Goal: Task Accomplishment & Management: Use online tool/utility

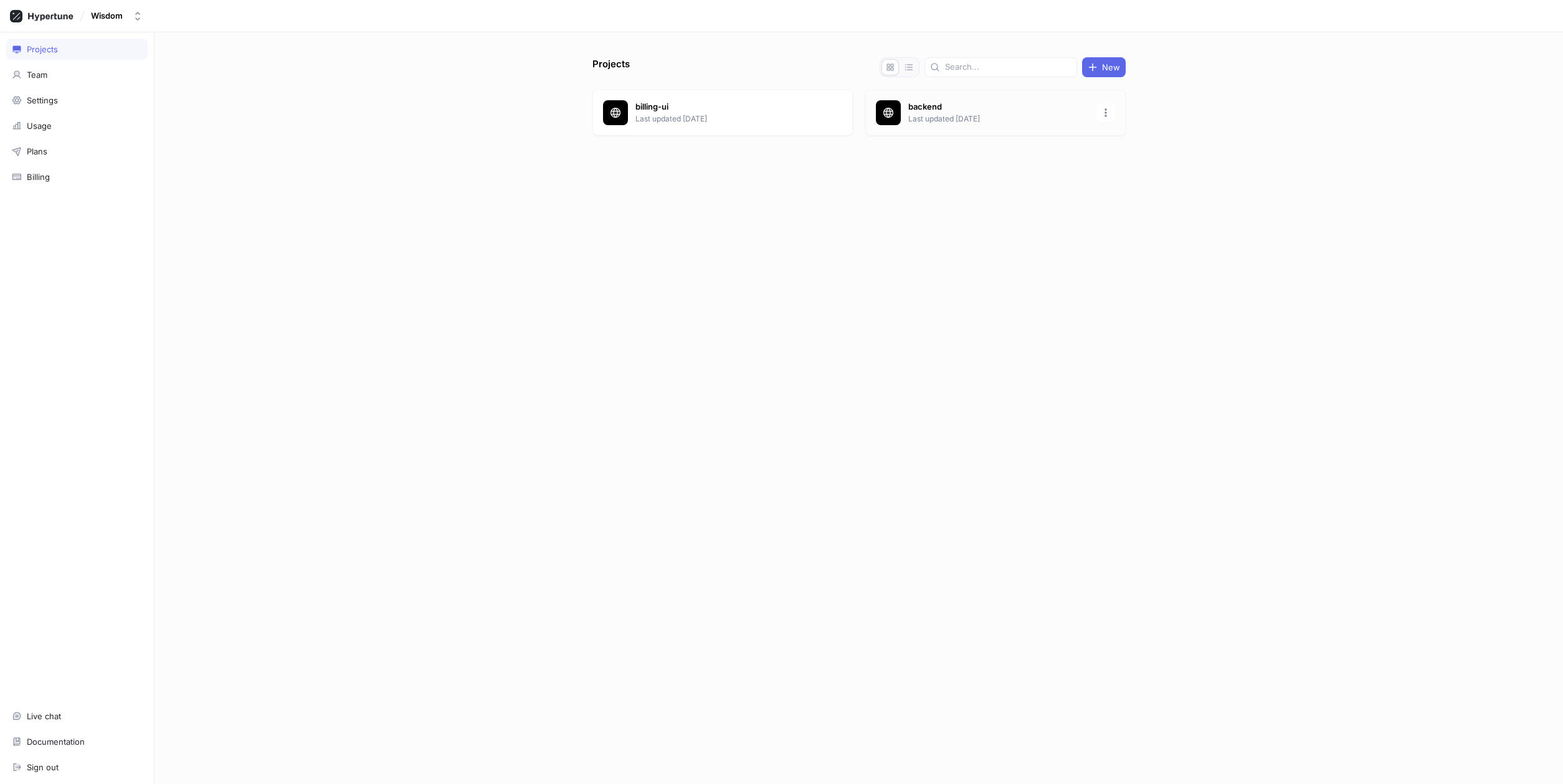
click at [935, 113] on p "backend" at bounding box center [998, 106] width 180 height 12
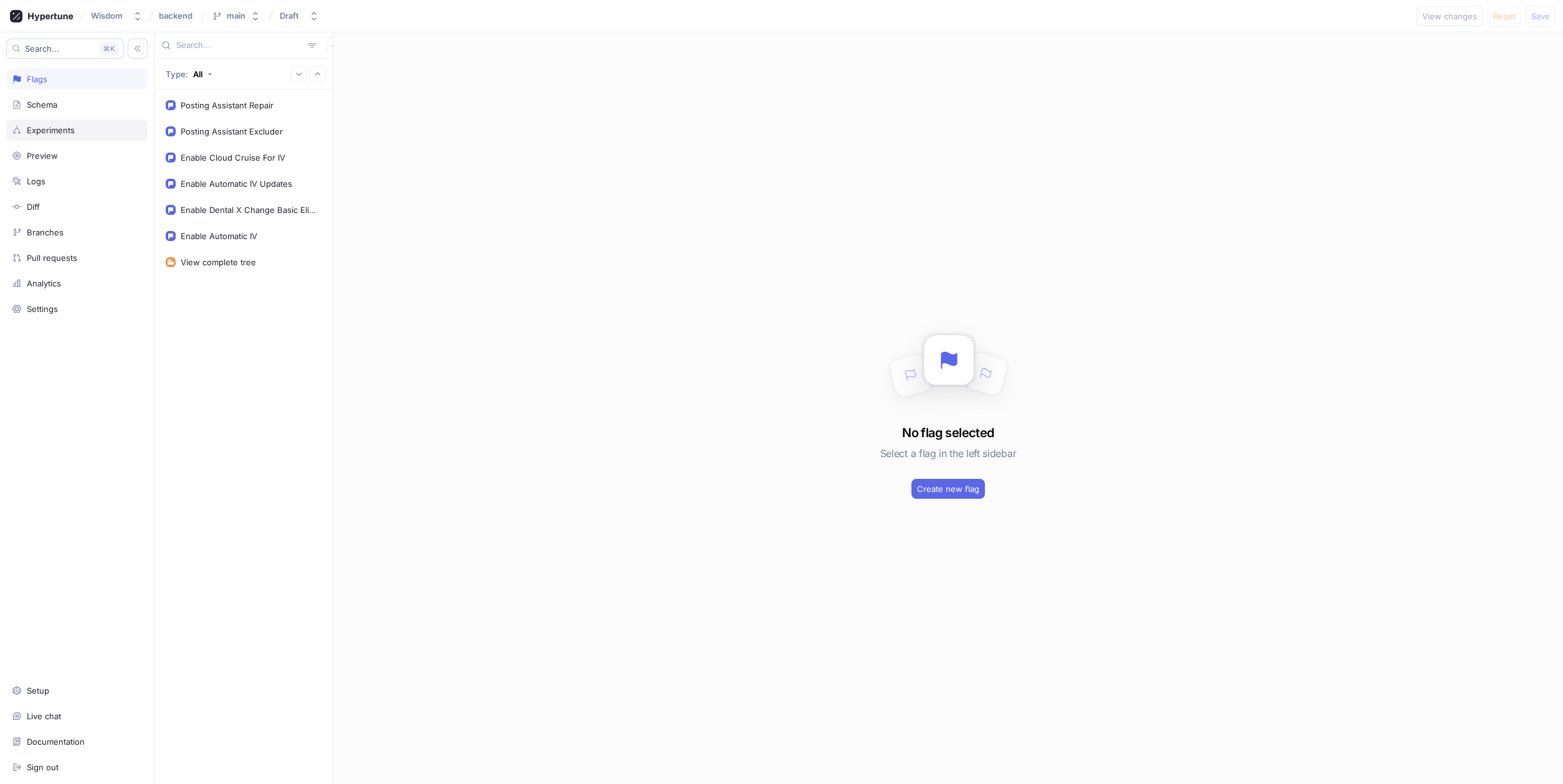
click at [71, 130] on div "Experiments" at bounding box center [50, 130] width 48 height 10
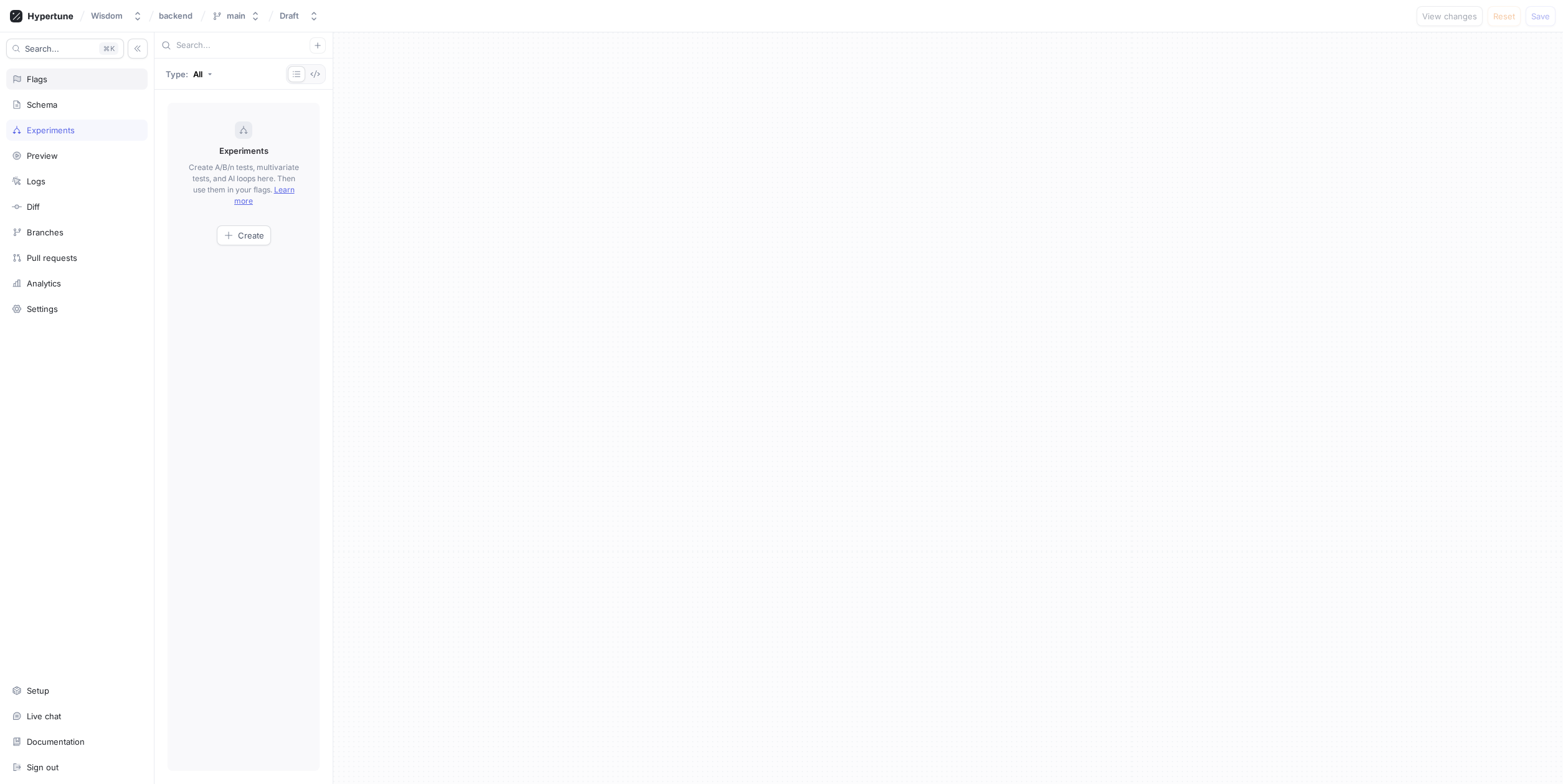
click at [51, 83] on div "Flags" at bounding box center [77, 79] width 130 height 10
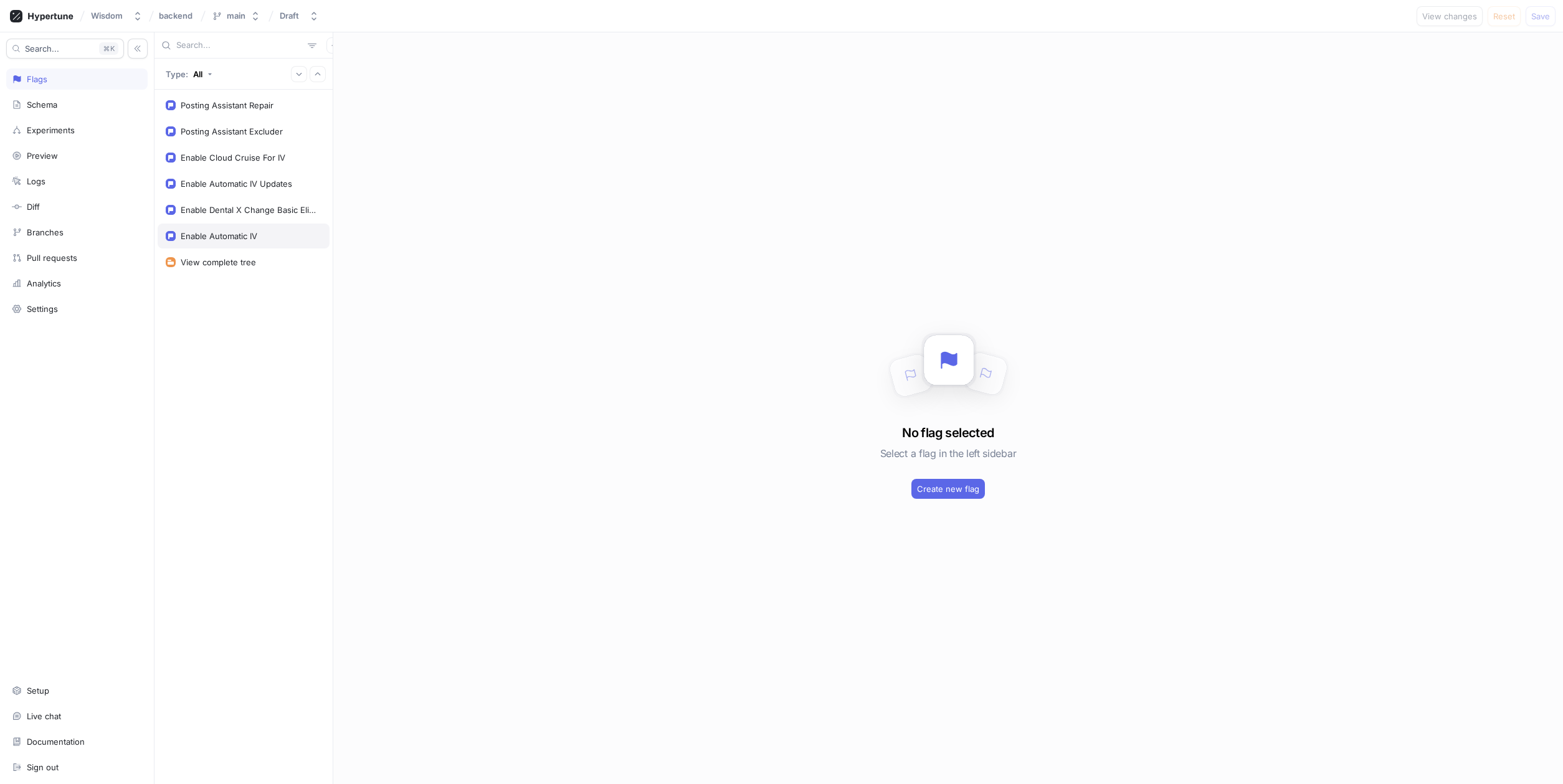
click at [237, 238] on div "Enable Automatic IV" at bounding box center [218, 236] width 76 height 10
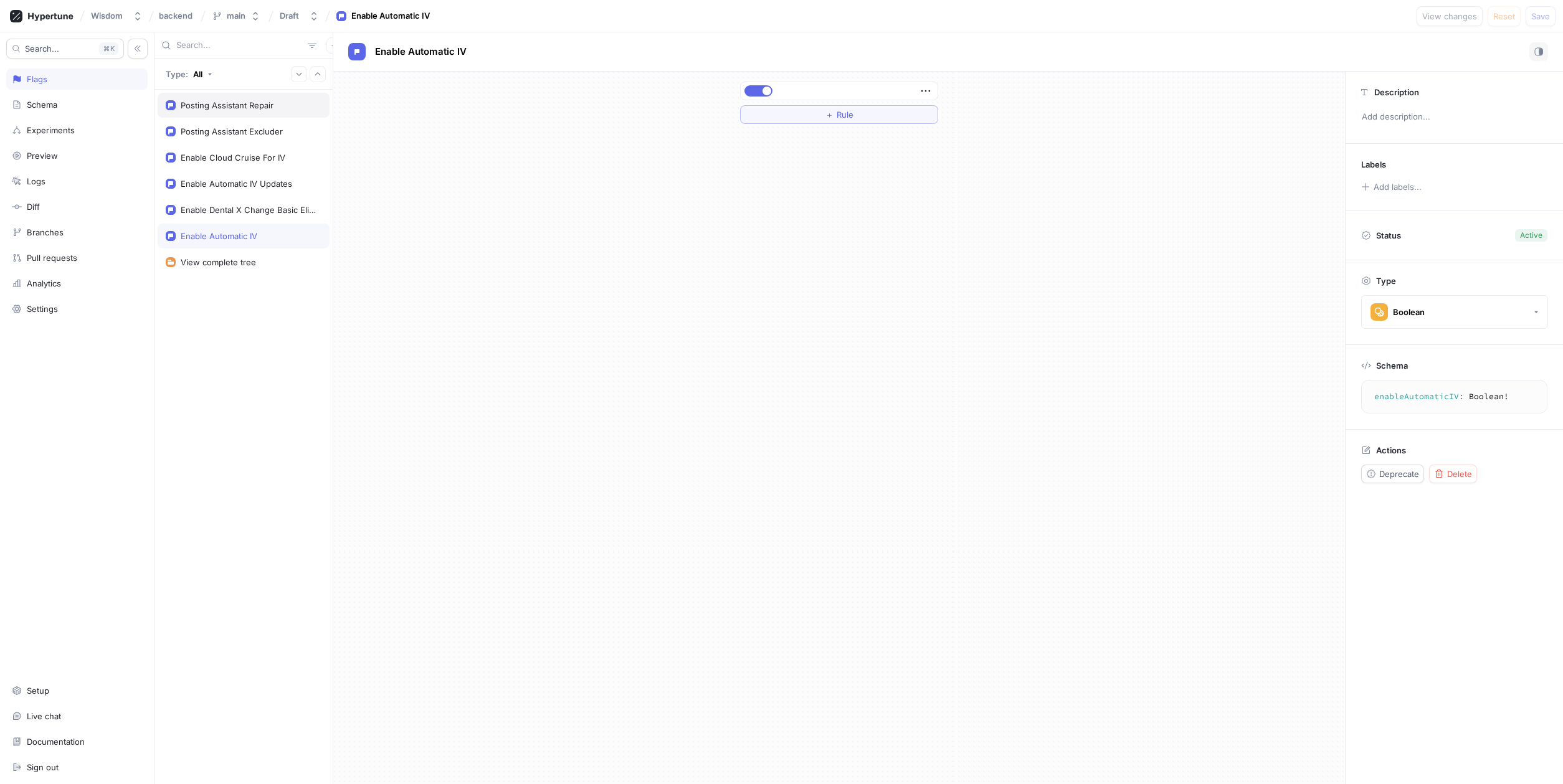
click at [234, 102] on div "Posting Assistant Repair" at bounding box center [227, 105] width 93 height 10
type textarea "postingAssistantRepair: Boolean!"
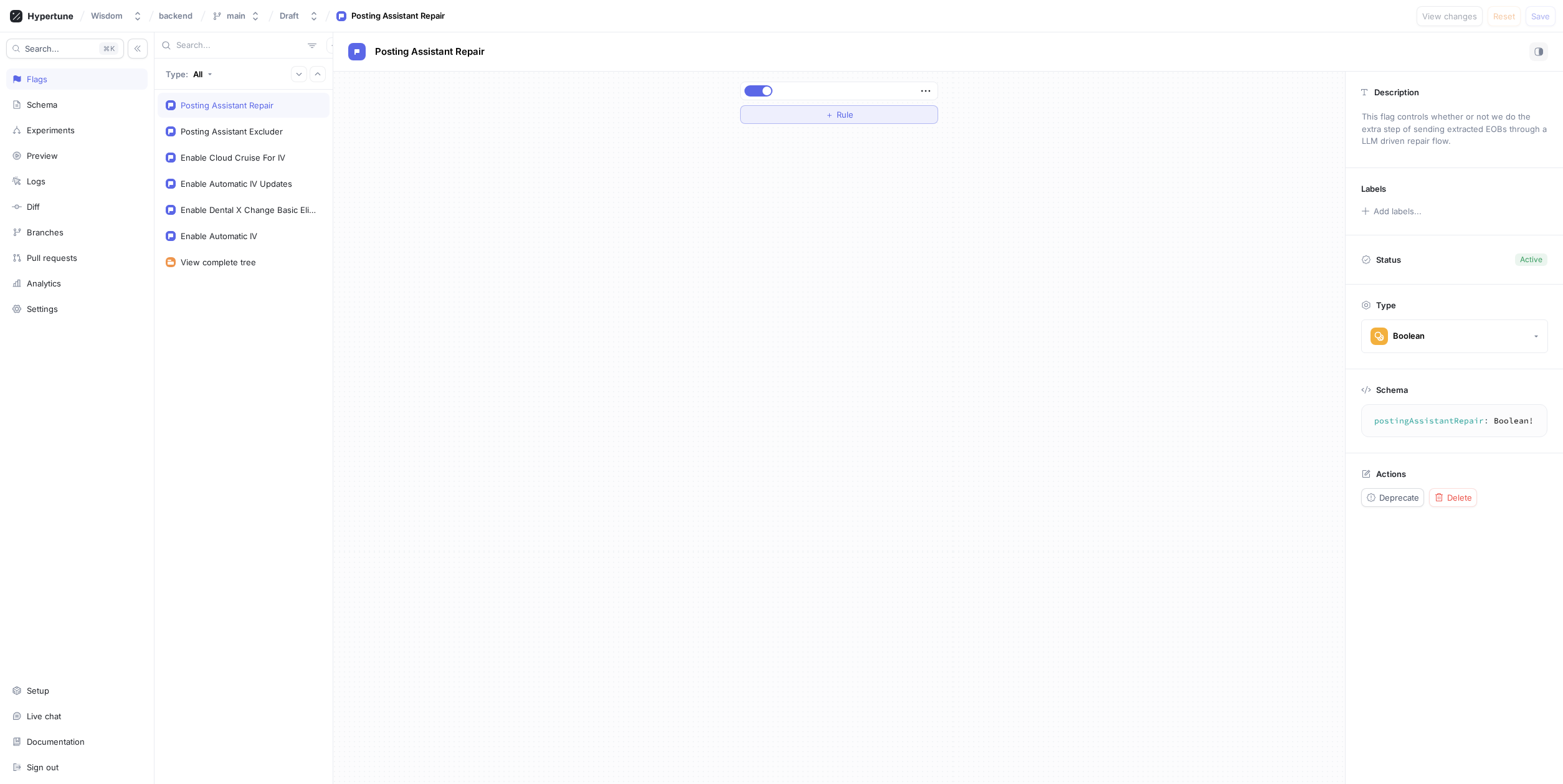
click at [791, 114] on button "＋ Rule" at bounding box center [839, 114] width 198 height 19
click at [806, 110] on div "Select variable..." at bounding box center [782, 114] width 63 height 11
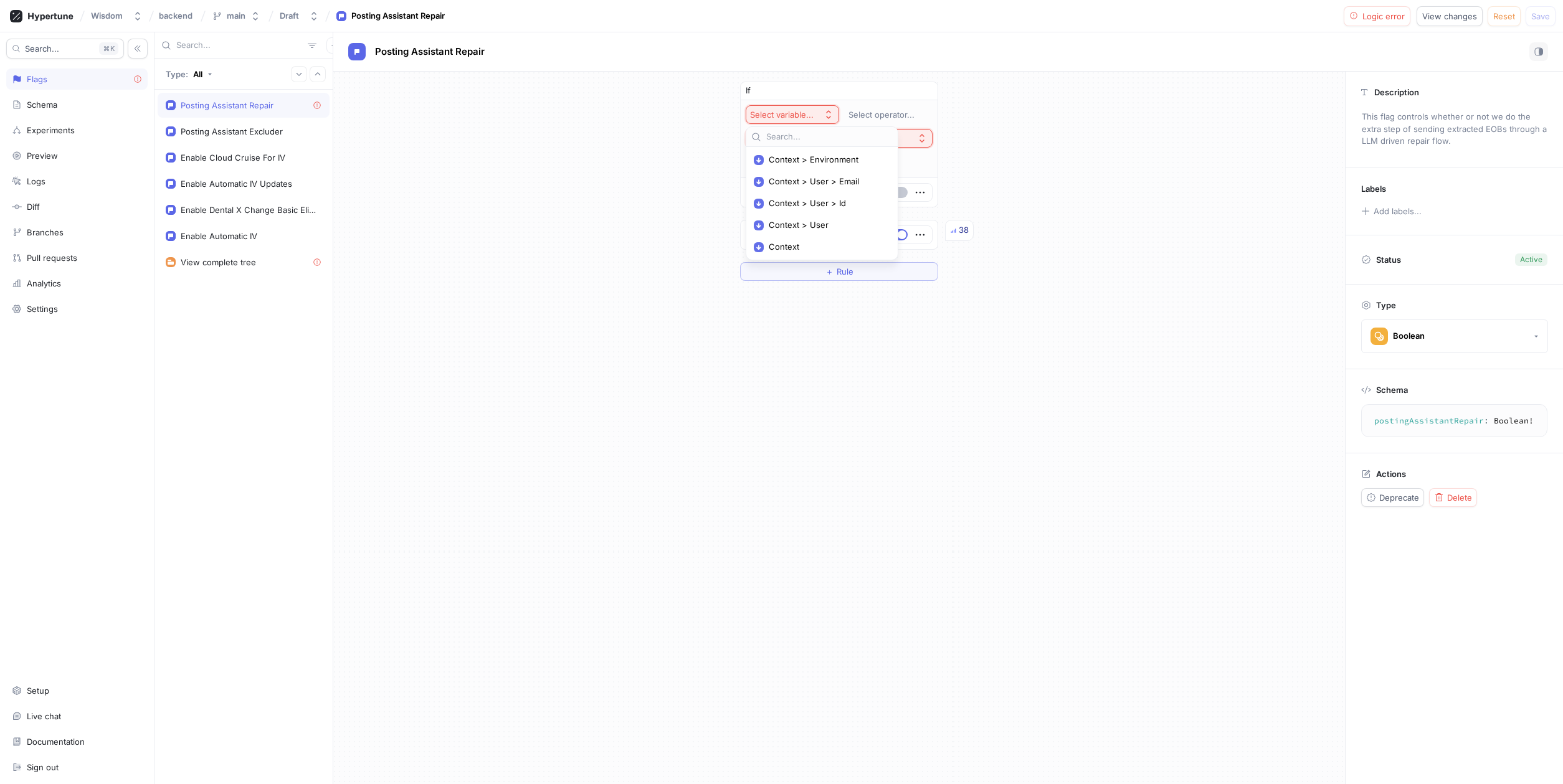
click at [1029, 127] on div "If Select variable... Select operator... Select expression... Then Default 38 ＋…" at bounding box center [839, 181] width 1012 height 219
click at [844, 140] on button "Select expression..." at bounding box center [839, 138] width 187 height 19
click at [803, 110] on div "Select variable..." at bounding box center [782, 114] width 63 height 11
